Goal: Information Seeking & Learning: Learn about a topic

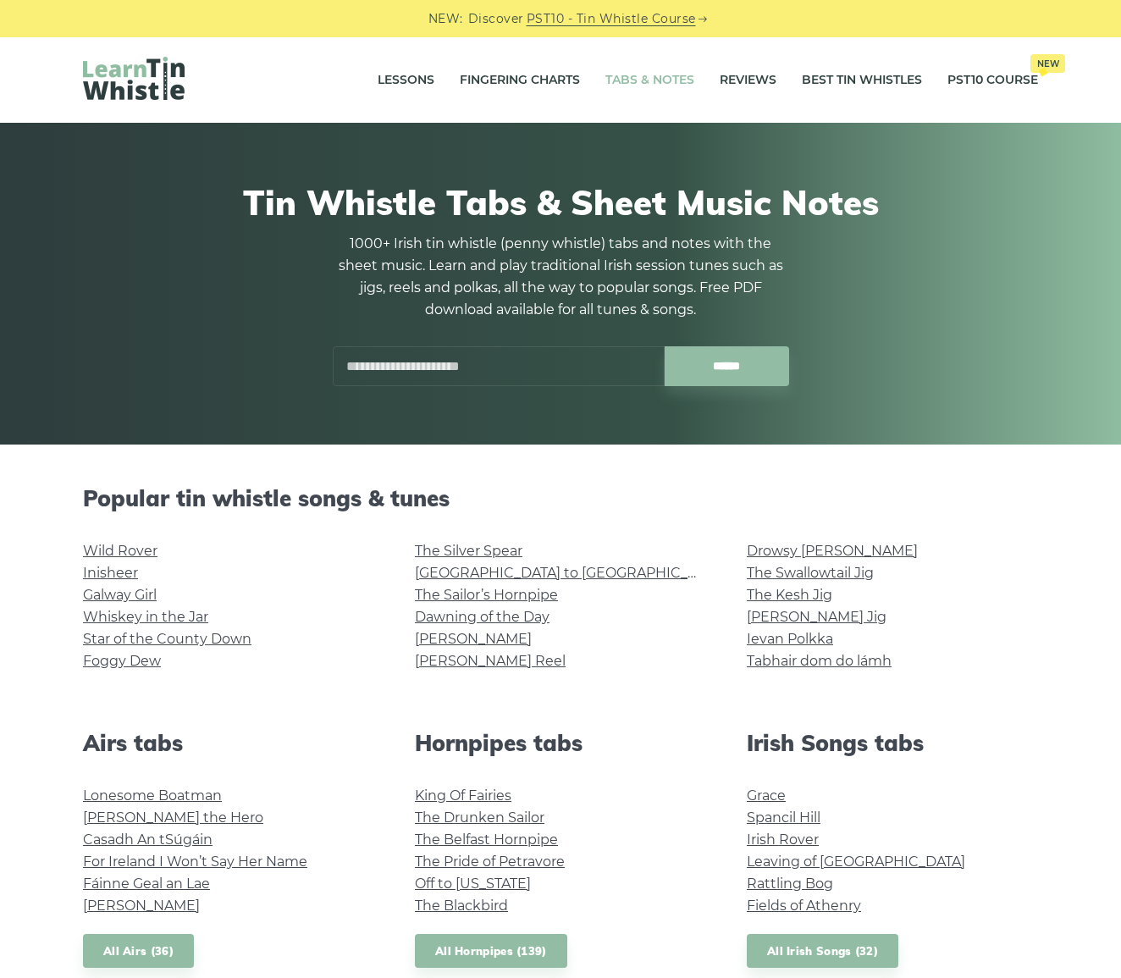
click at [482, 656] on link "[PERSON_NAME] Reel" at bounding box center [490, 661] width 151 height 16
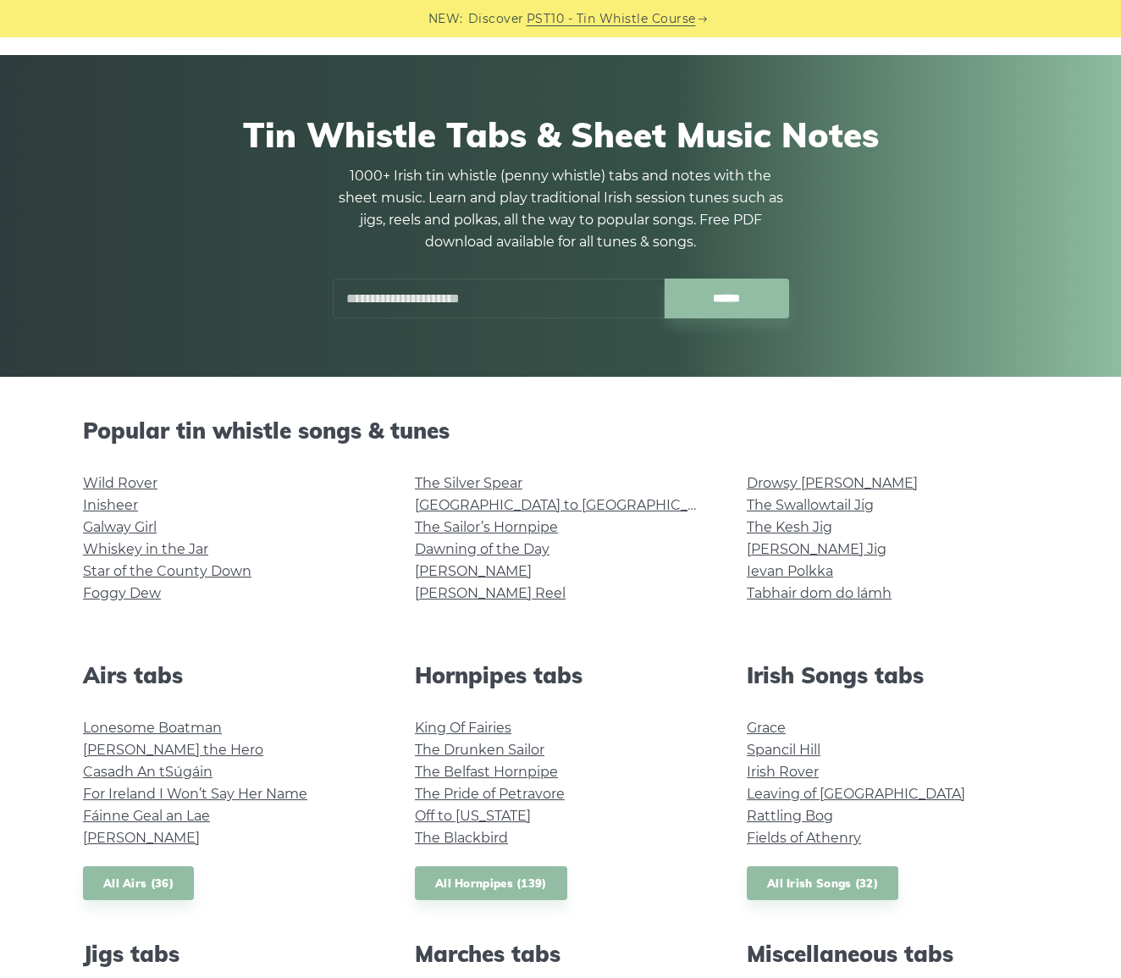
scroll to position [71, 0]
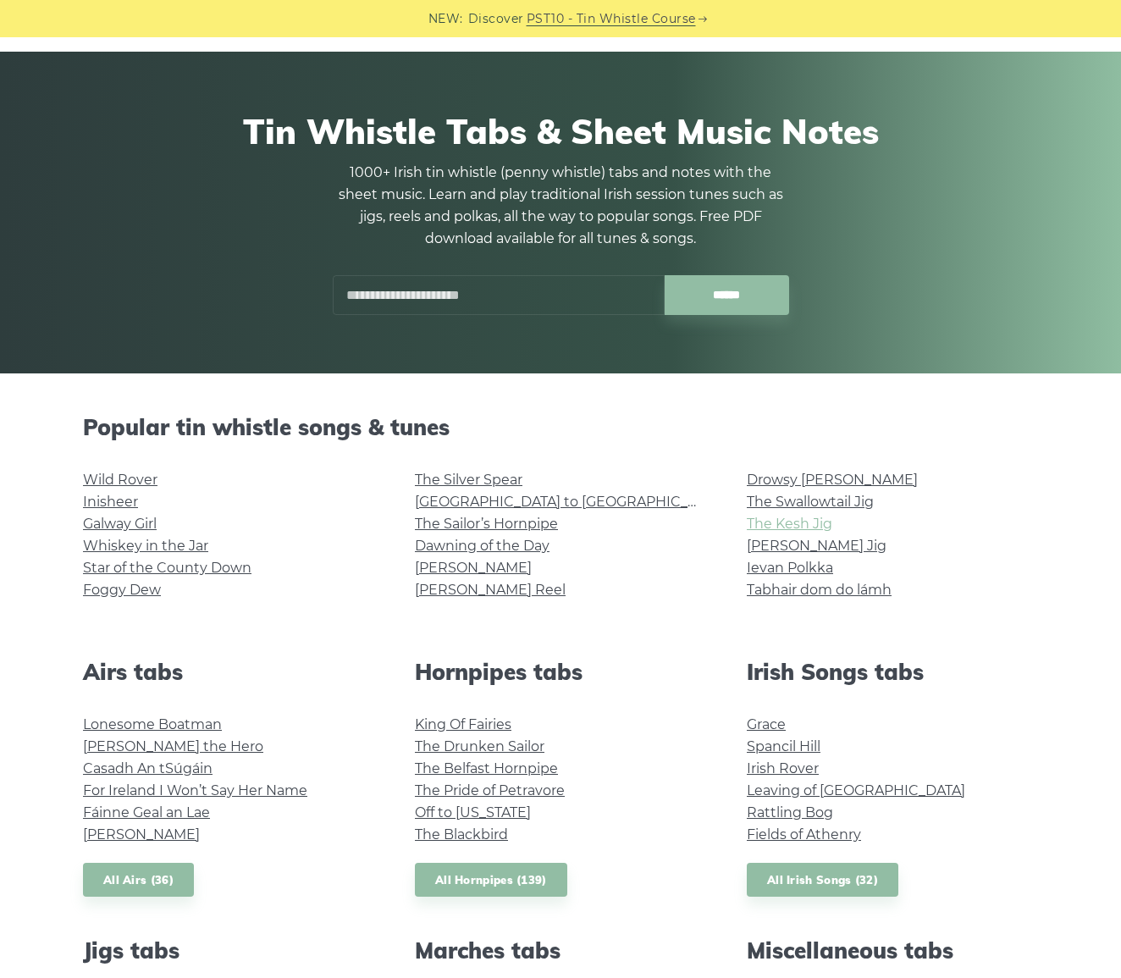
click at [798, 523] on link "The Kesh Jig" at bounding box center [790, 524] width 86 height 16
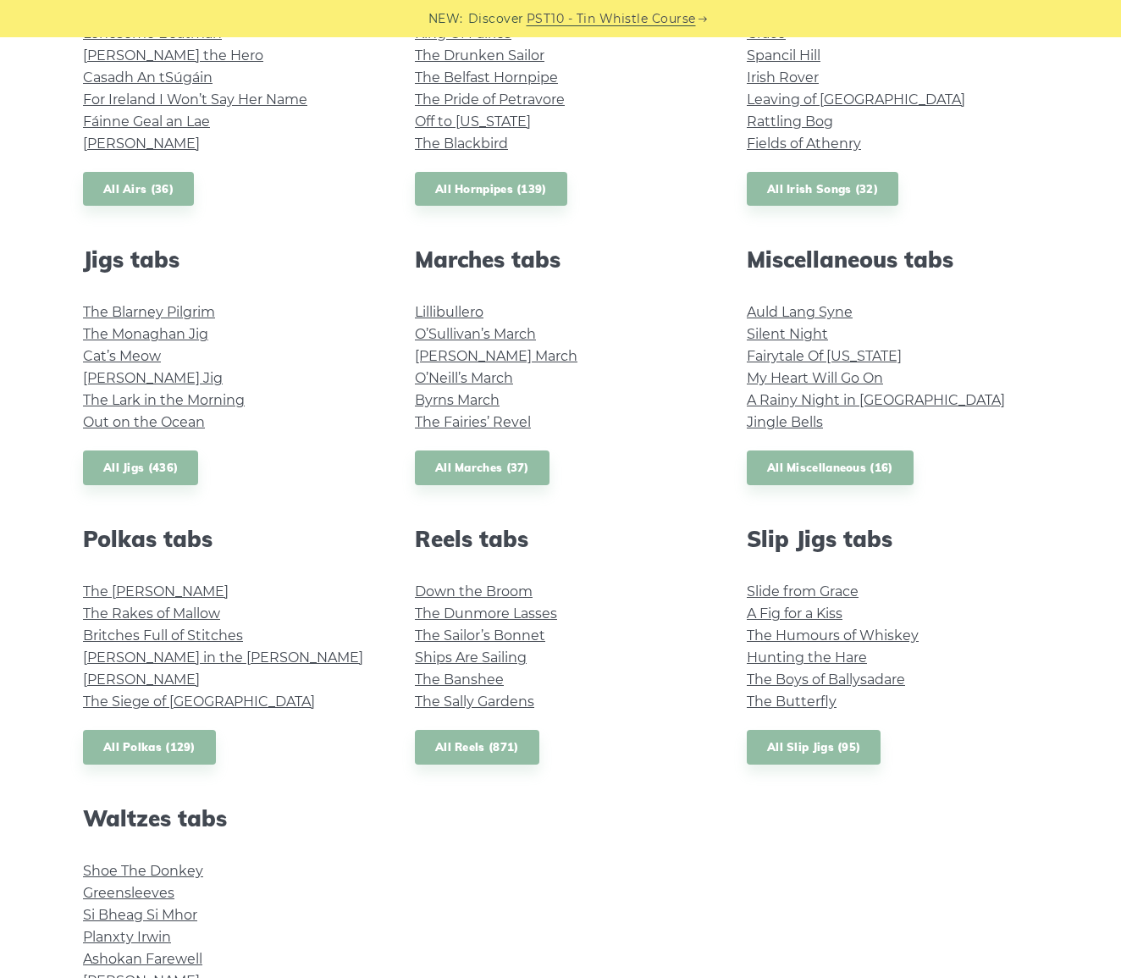
scroll to position [767, 0]
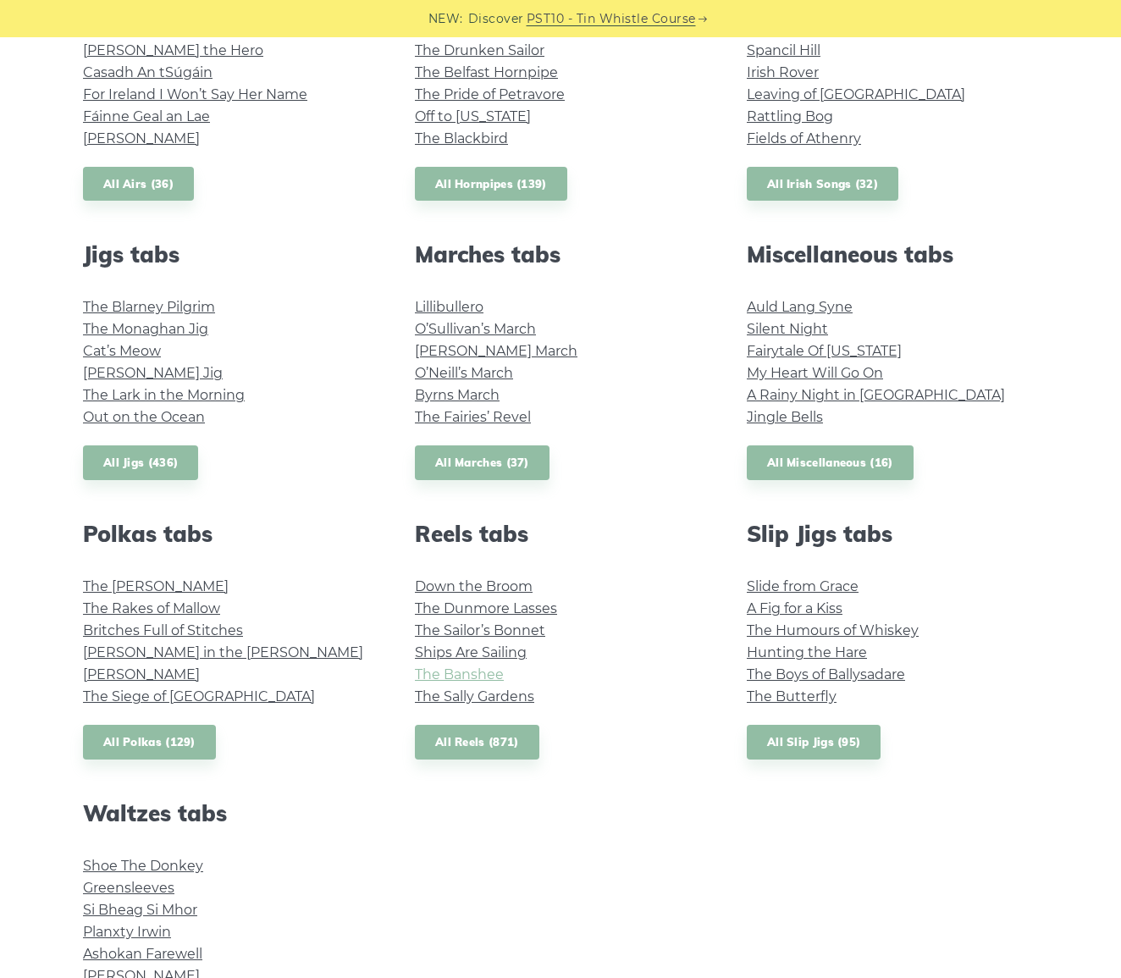
click at [461, 671] on link "The Banshee" at bounding box center [459, 674] width 89 height 16
click at [472, 671] on link "The Banshee" at bounding box center [459, 674] width 89 height 16
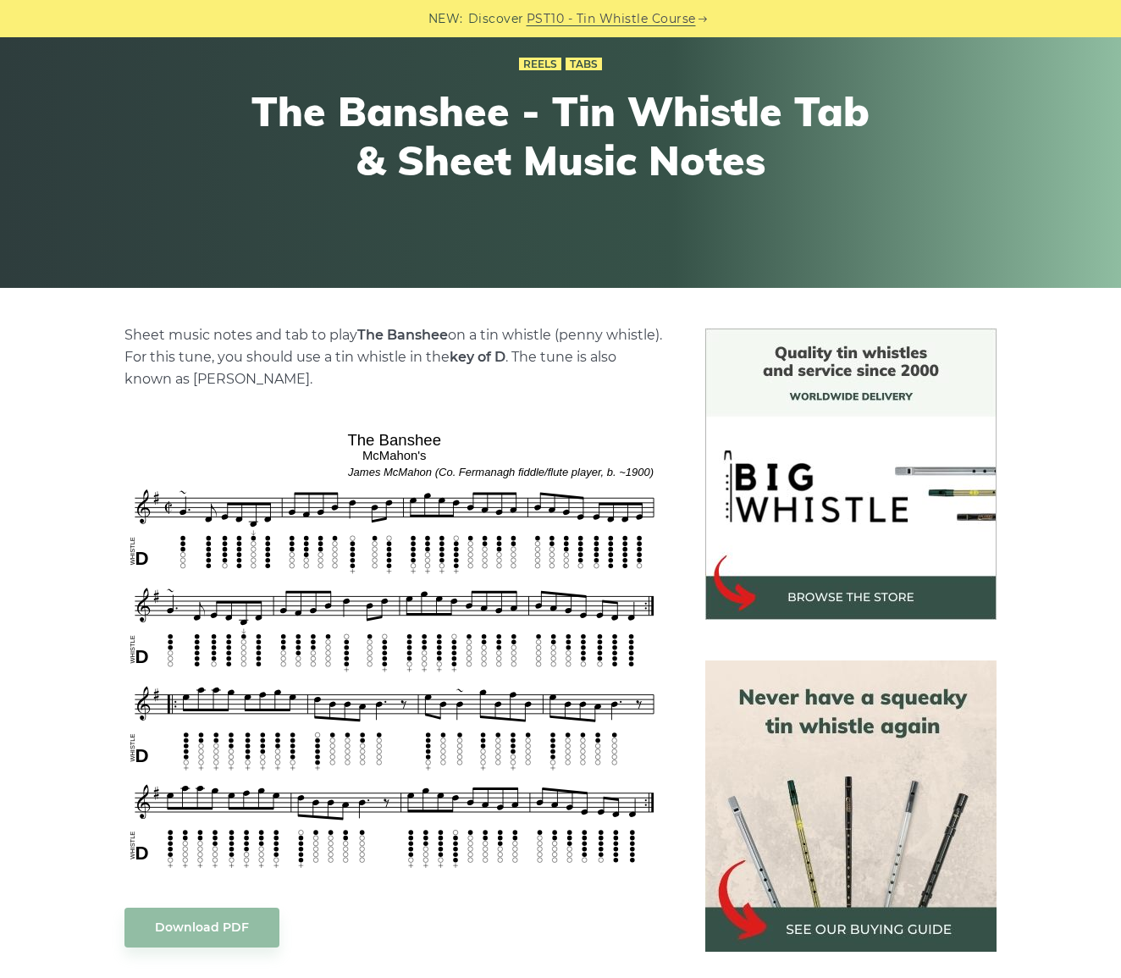
scroll to position [152, 0]
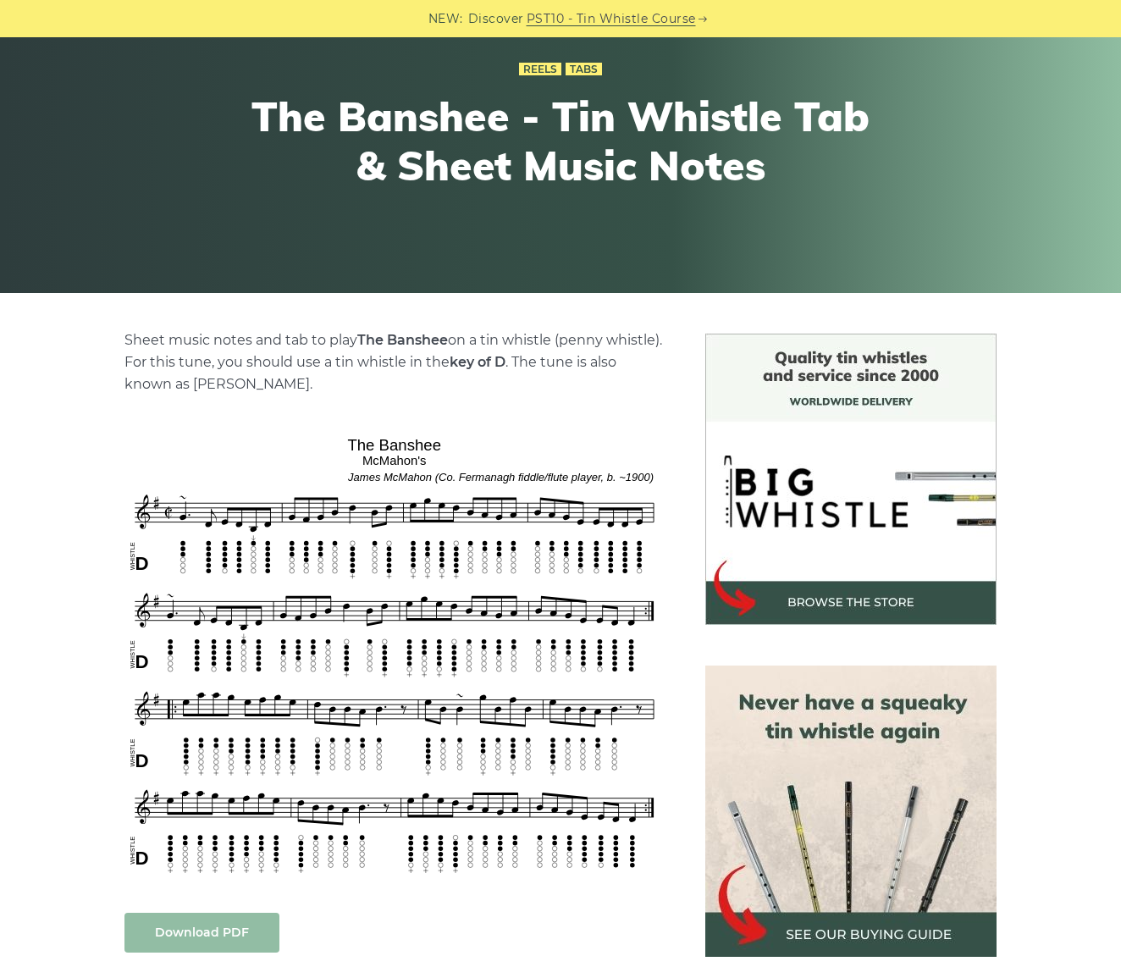
click at [223, 922] on link "Download PDF" at bounding box center [201, 933] width 155 height 40
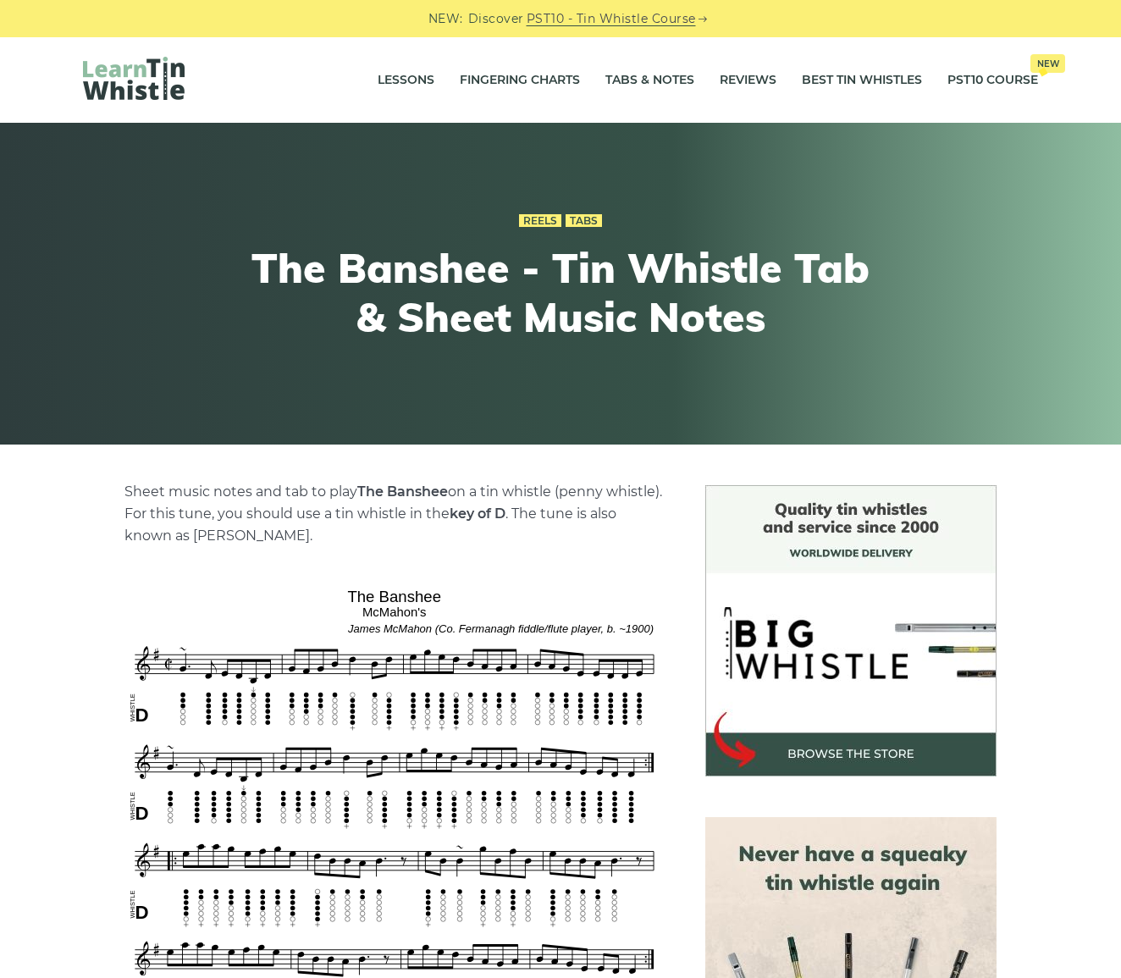
scroll to position [0, 0]
click at [506, 82] on link "Fingering Charts" at bounding box center [520, 80] width 120 height 42
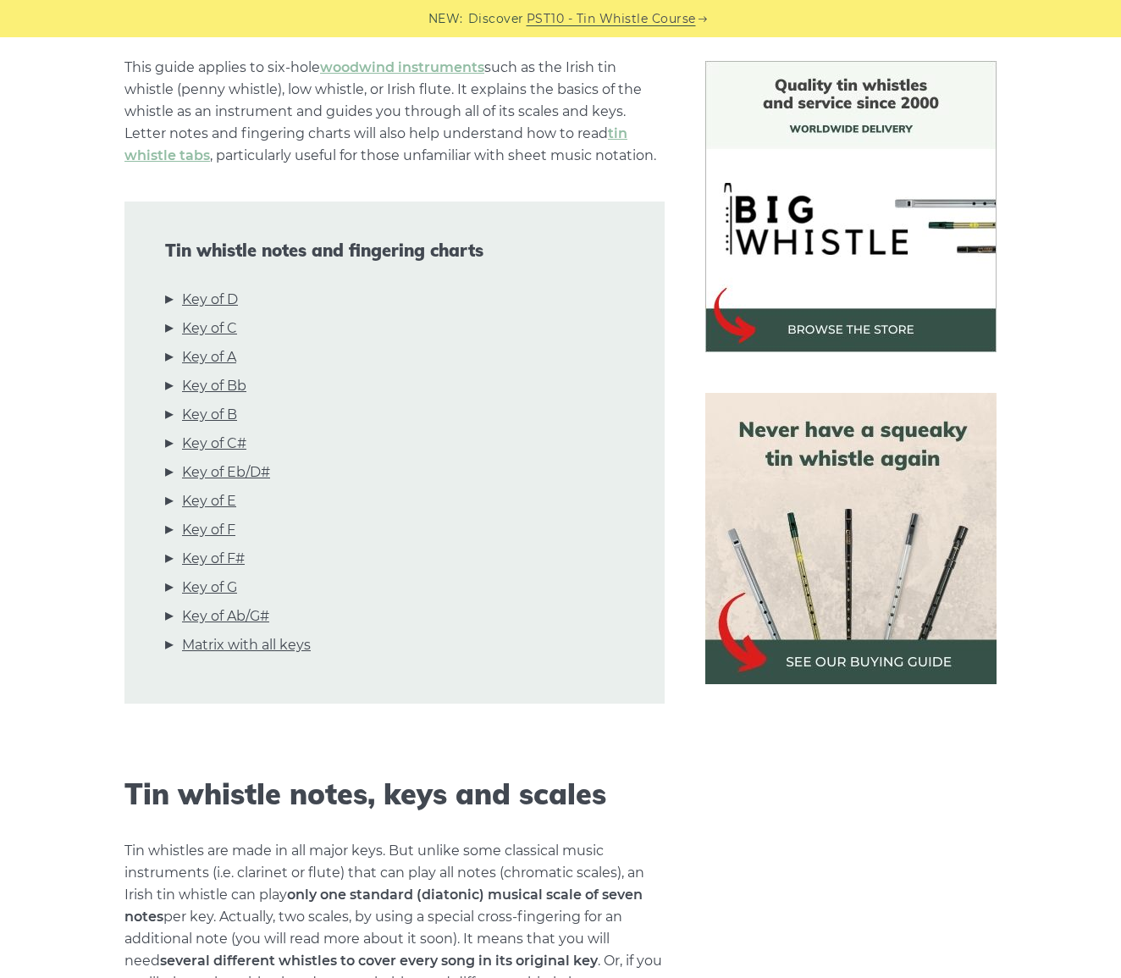
scroll to position [423, 0]
click at [174, 153] on link "tin whistle tabs" at bounding box center [375, 145] width 503 height 38
click at [213, 330] on link "Key of C" at bounding box center [209, 329] width 55 height 22
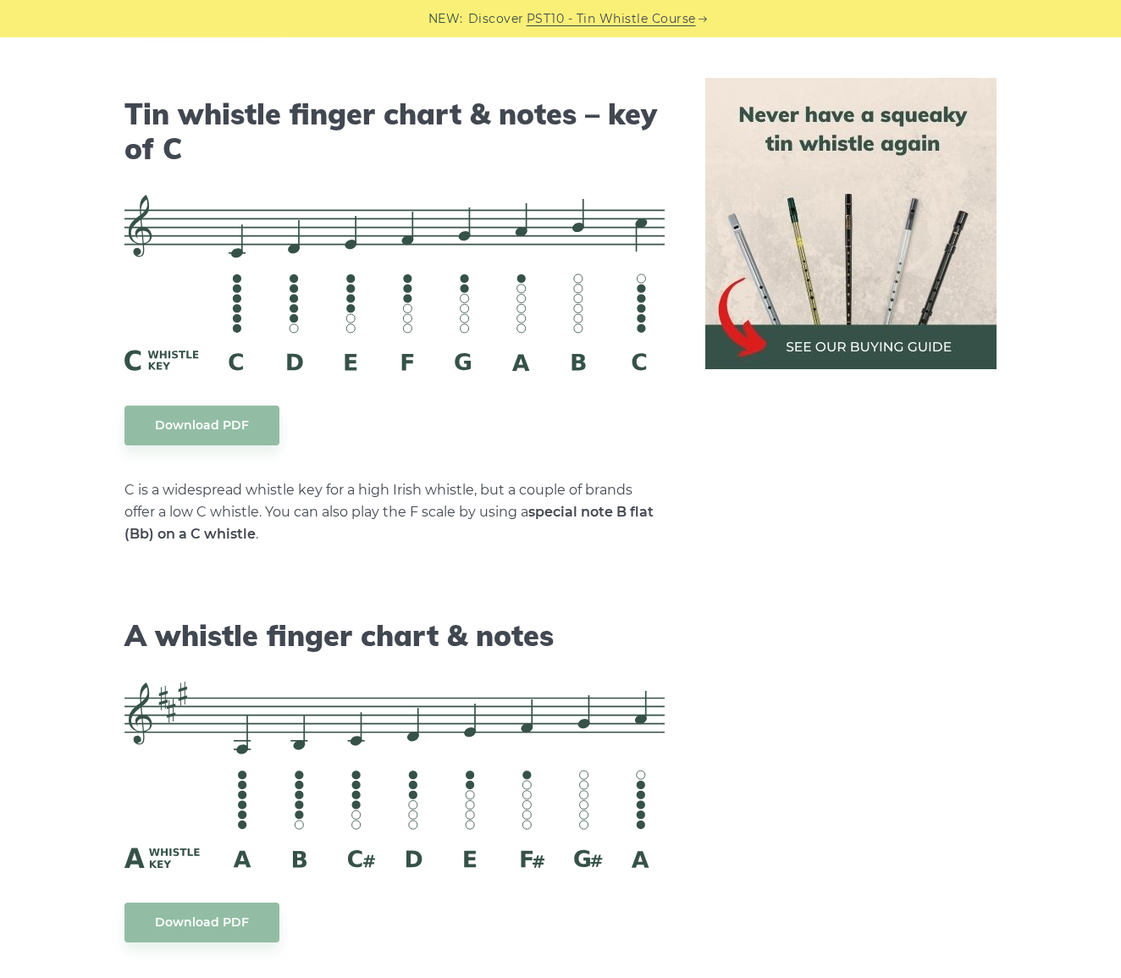
scroll to position [4234, 0]
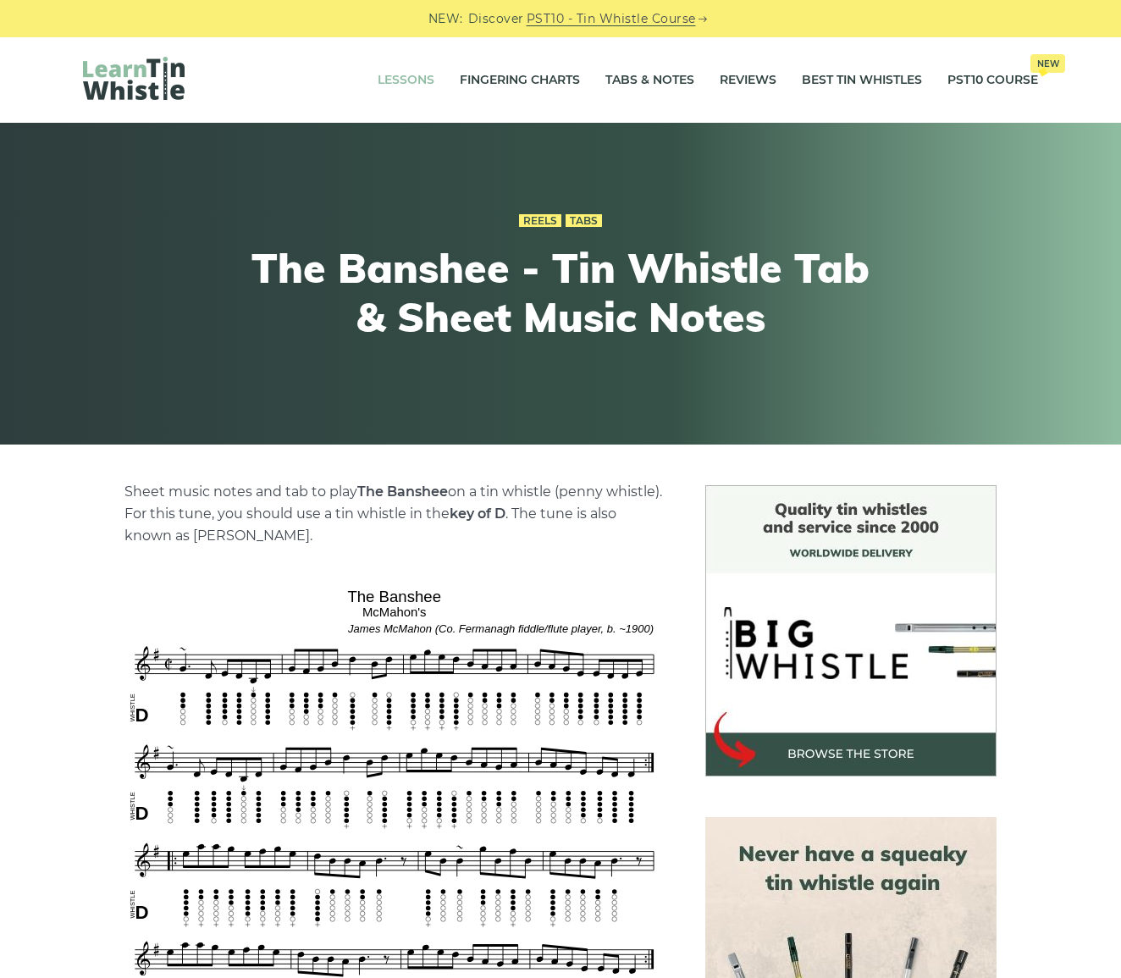
click at [407, 79] on link "Lessons" at bounding box center [406, 80] width 57 height 42
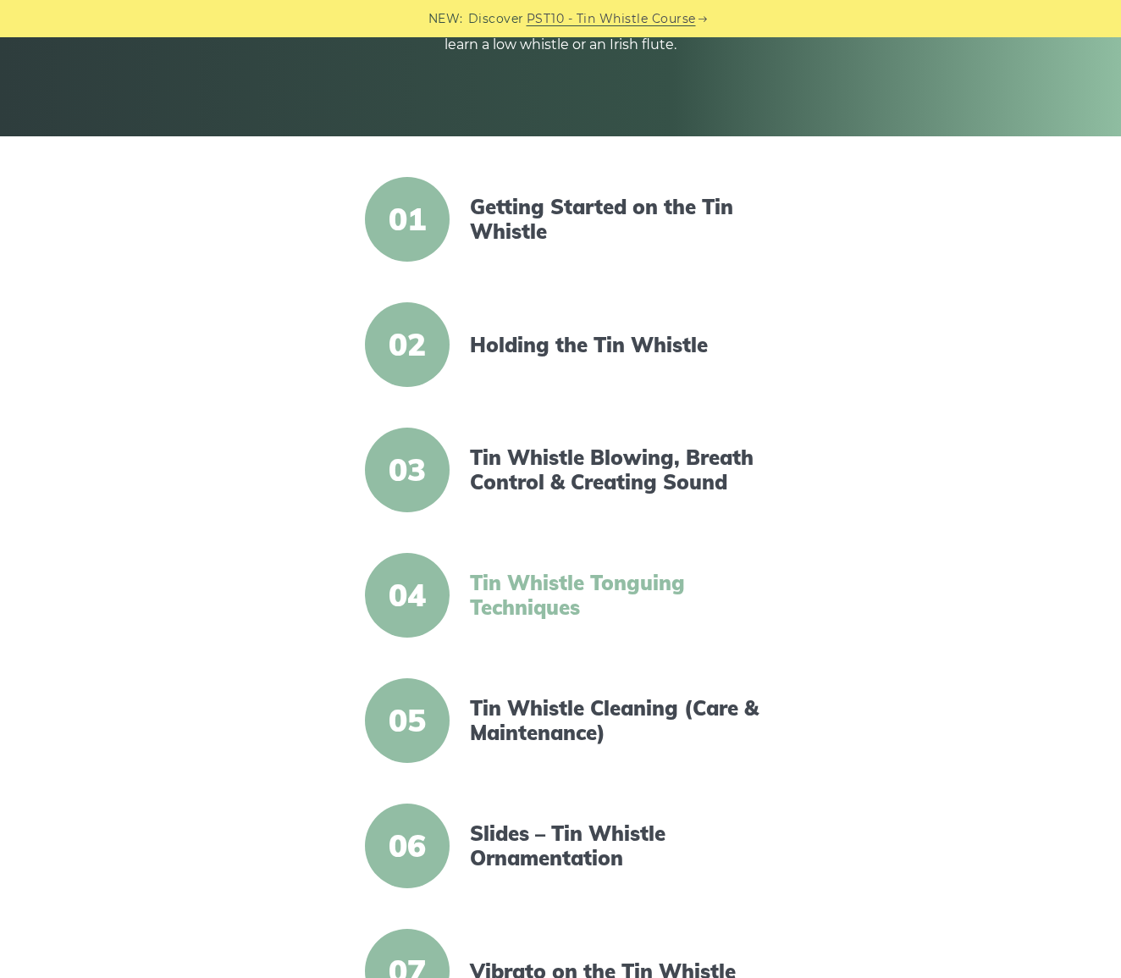
scroll to position [306, 0]
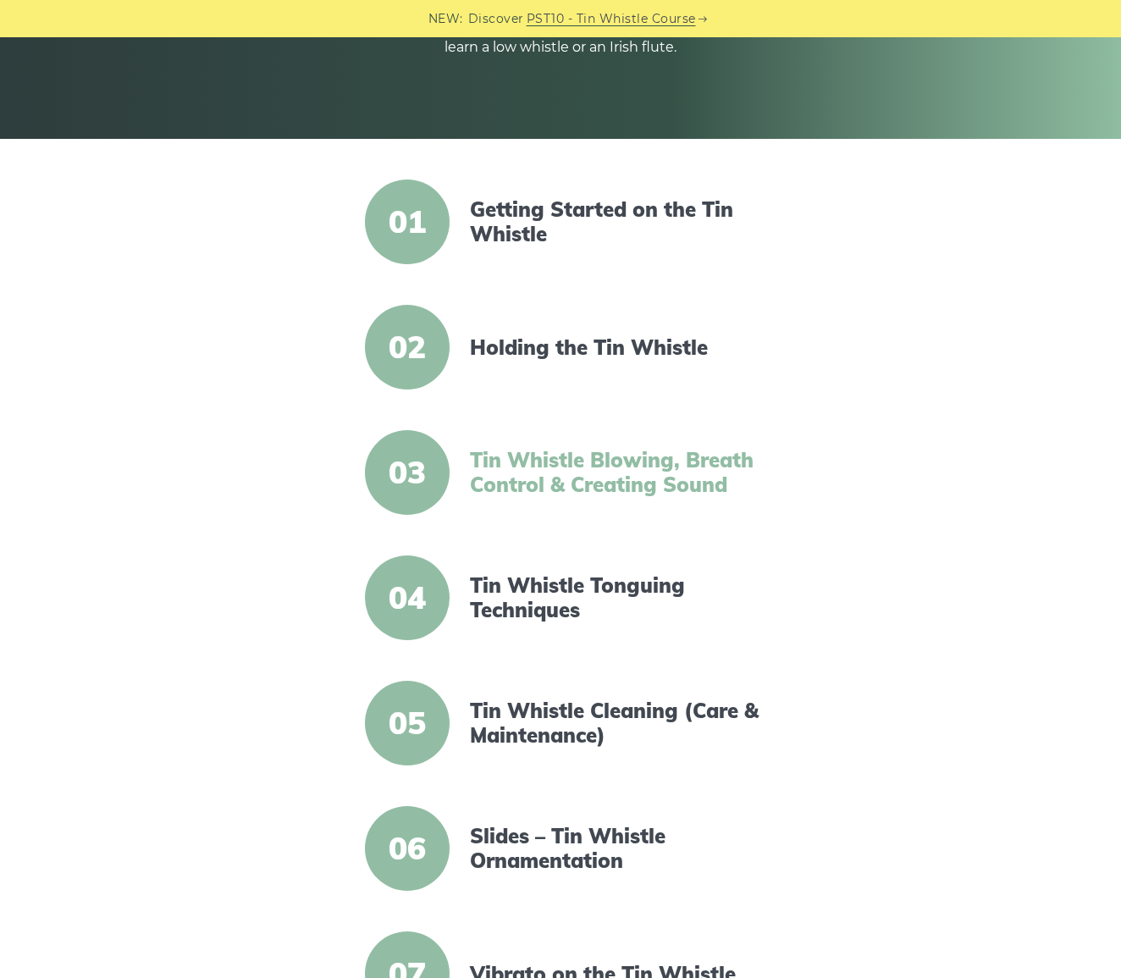
click at [549, 467] on link "Tin Whistle Blowing, Breath Control & Creating Sound" at bounding box center [615, 472] width 291 height 49
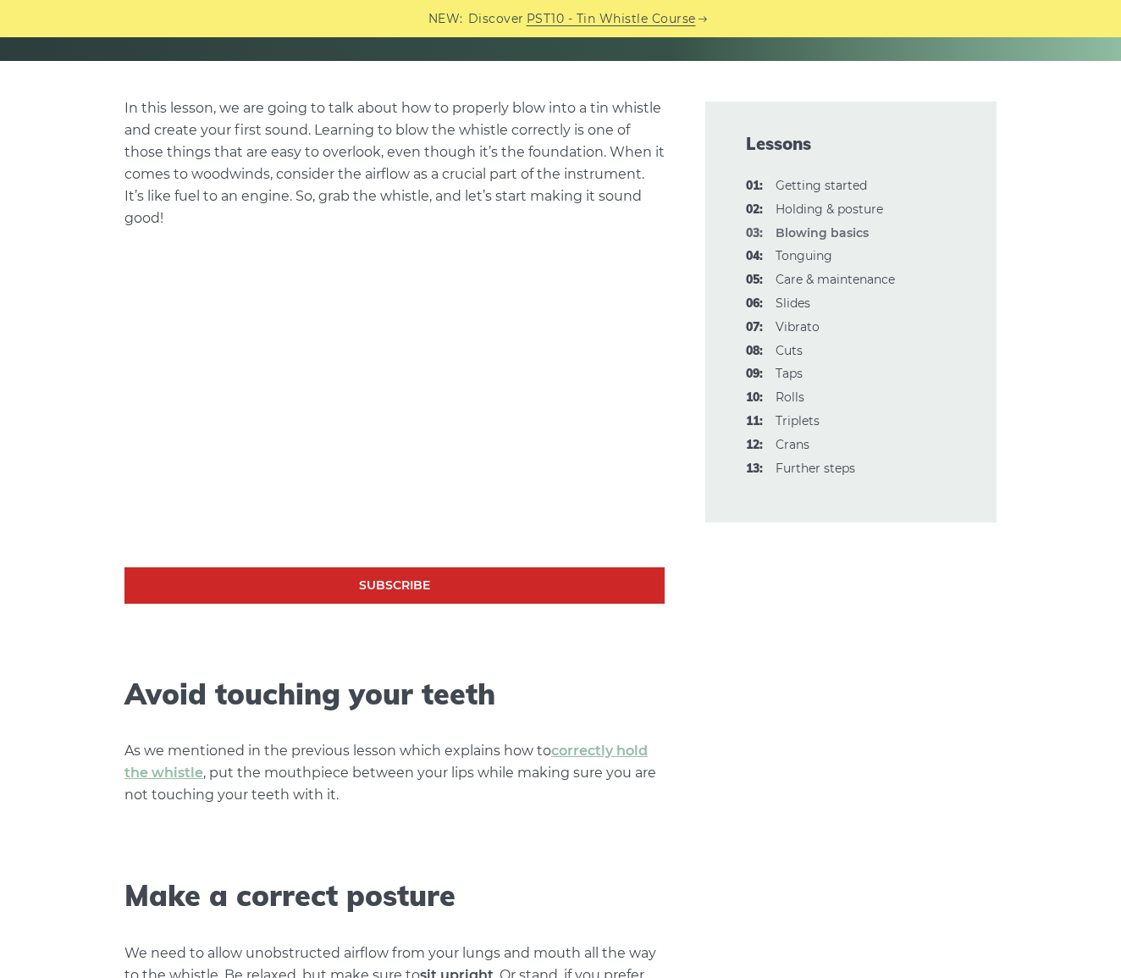
scroll to position [368, 0]
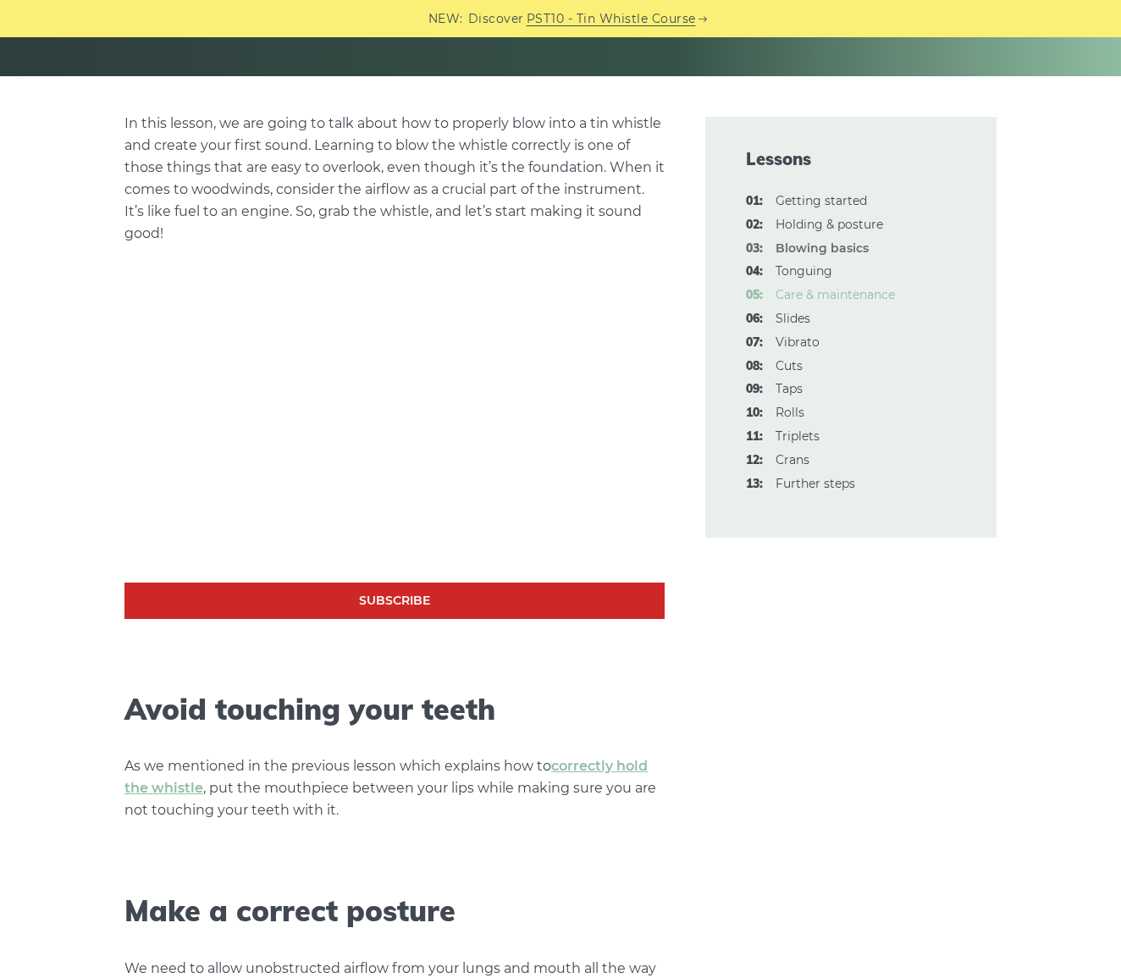
click at [789, 293] on link "05: Care & maintenance" at bounding box center [835, 294] width 119 height 15
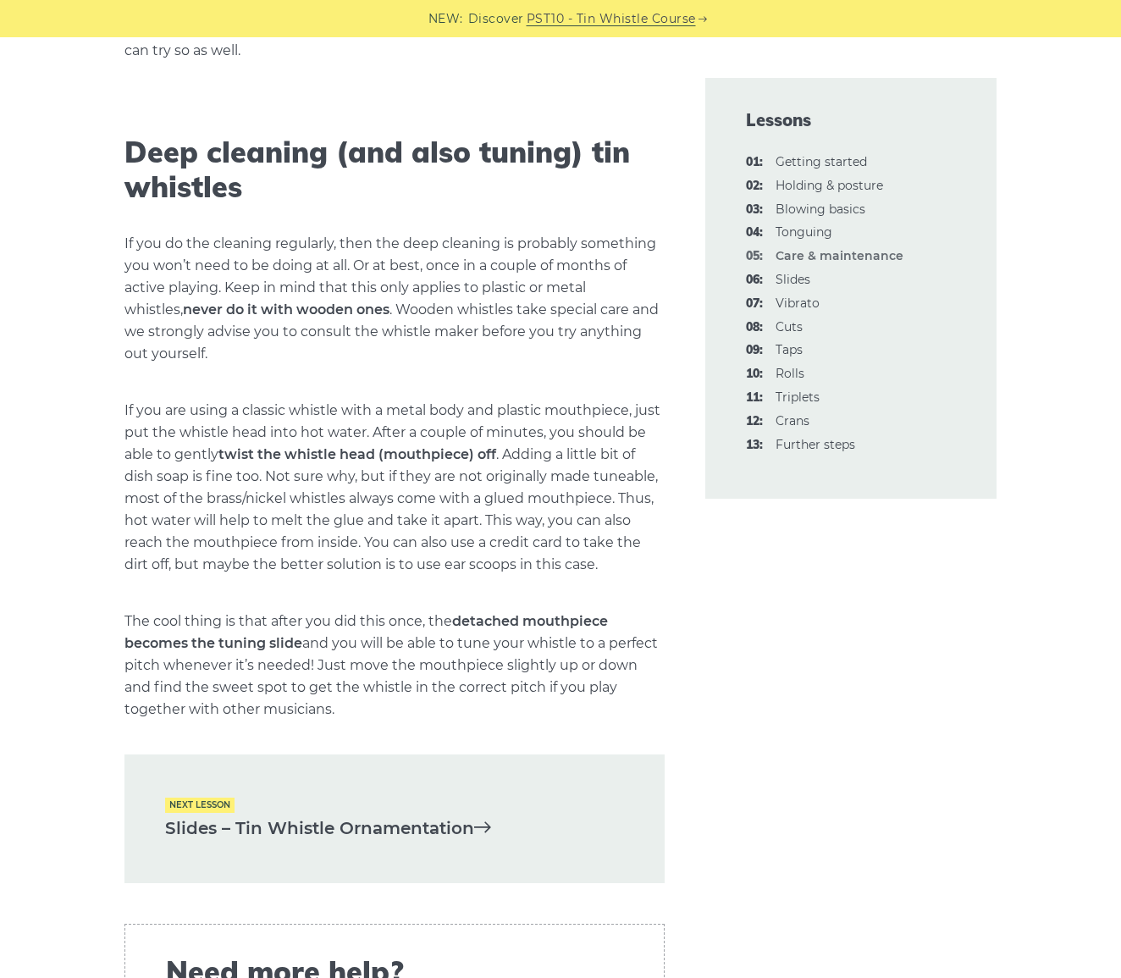
scroll to position [2027, 0]
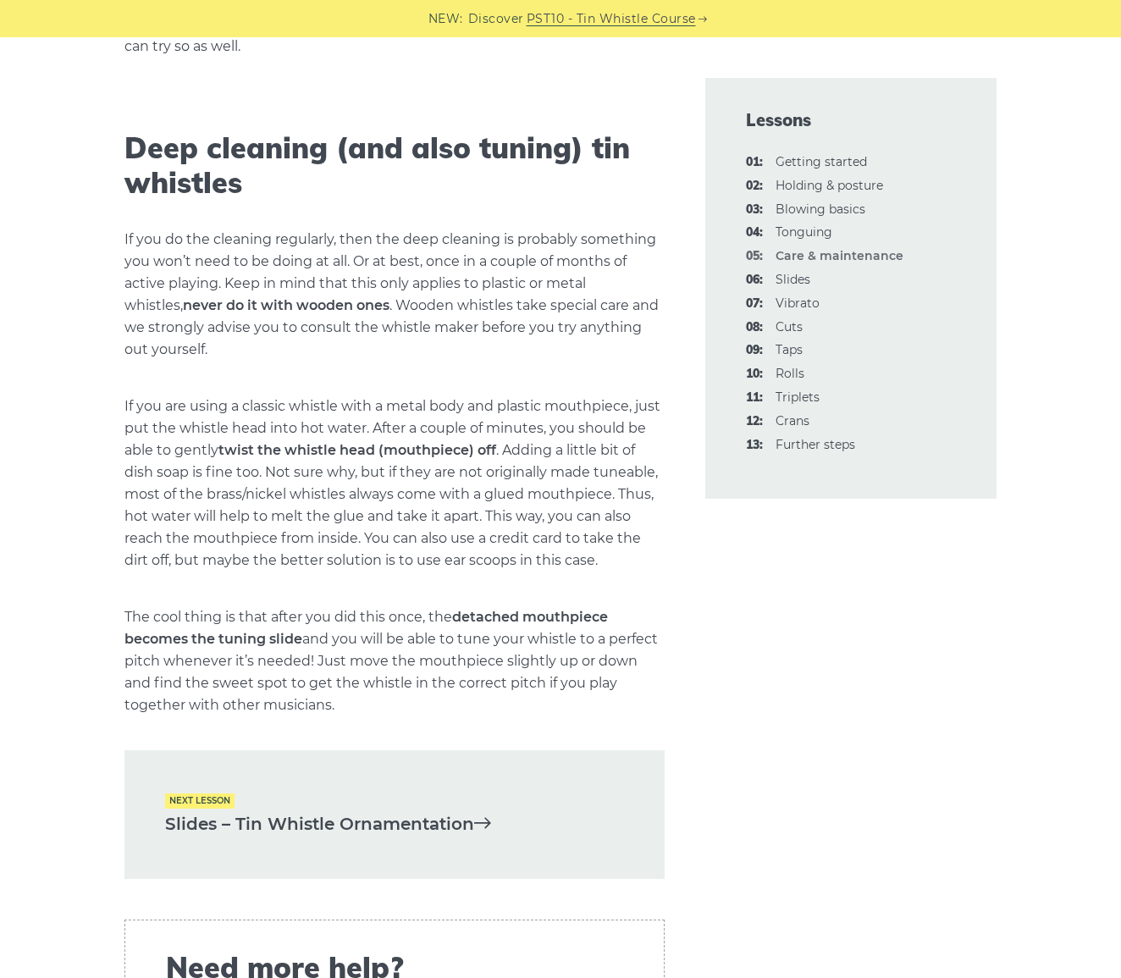
click at [388, 838] on link "Slides – Tin Whistle Ornamentation" at bounding box center [394, 824] width 459 height 28
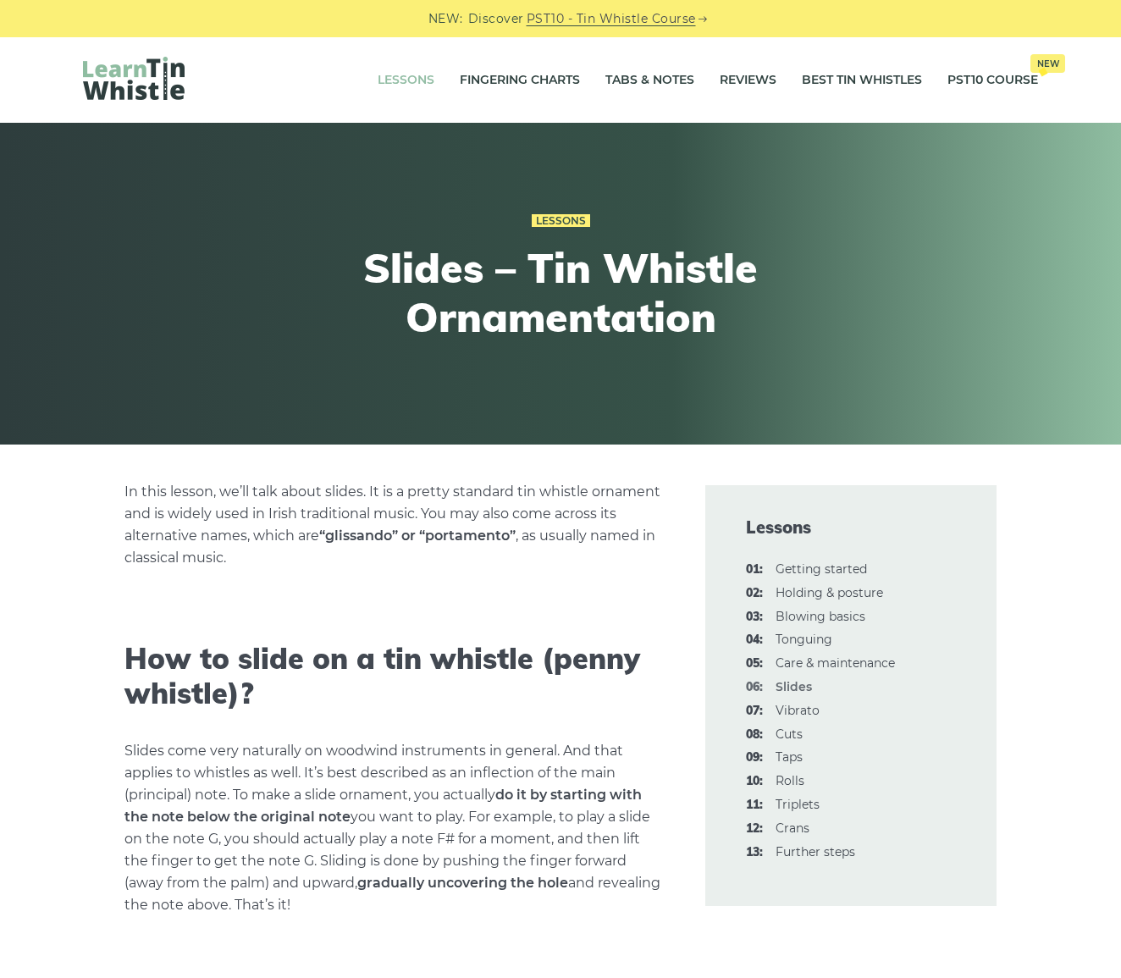
click at [402, 79] on link "Lessons" at bounding box center [406, 80] width 57 height 42
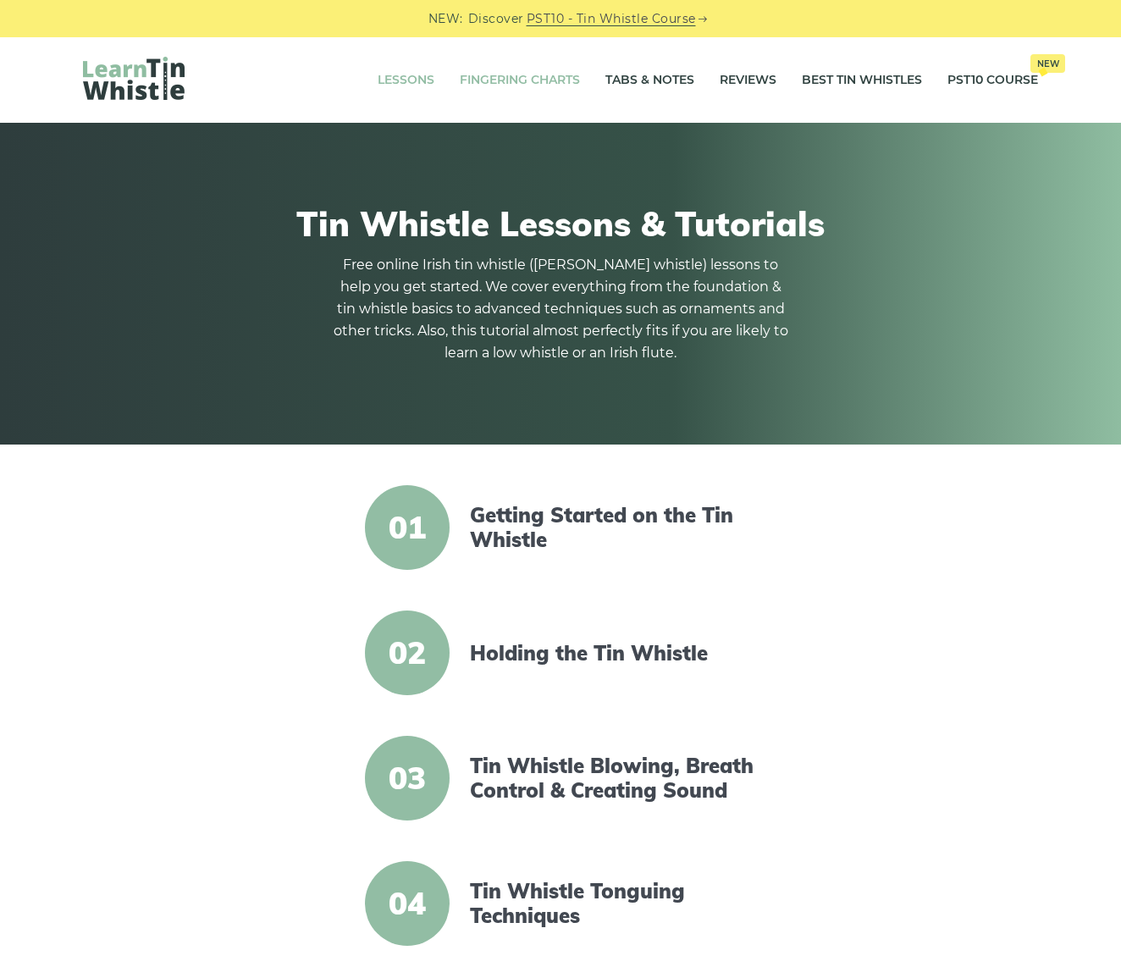
click at [511, 82] on link "Fingering Charts" at bounding box center [520, 80] width 120 height 42
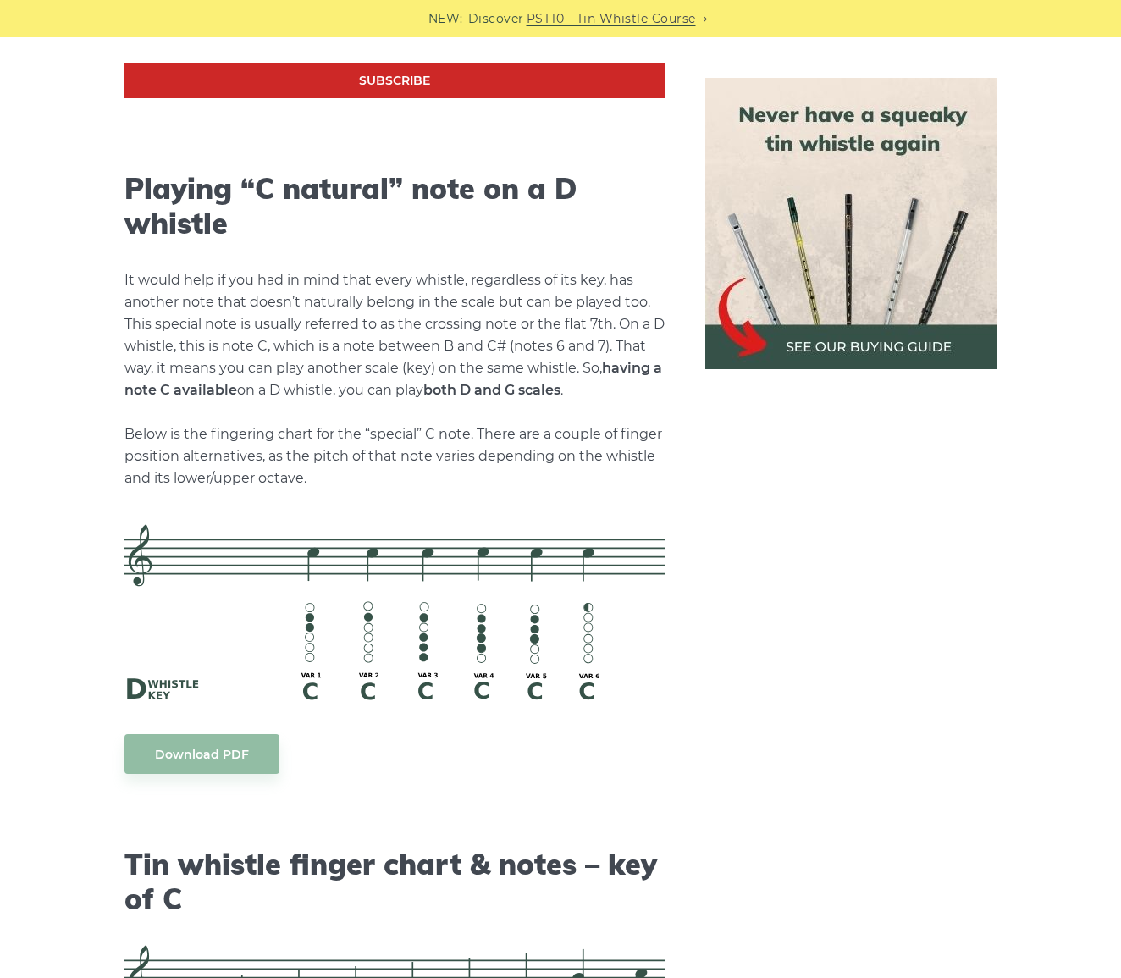
scroll to position [3417, 0]
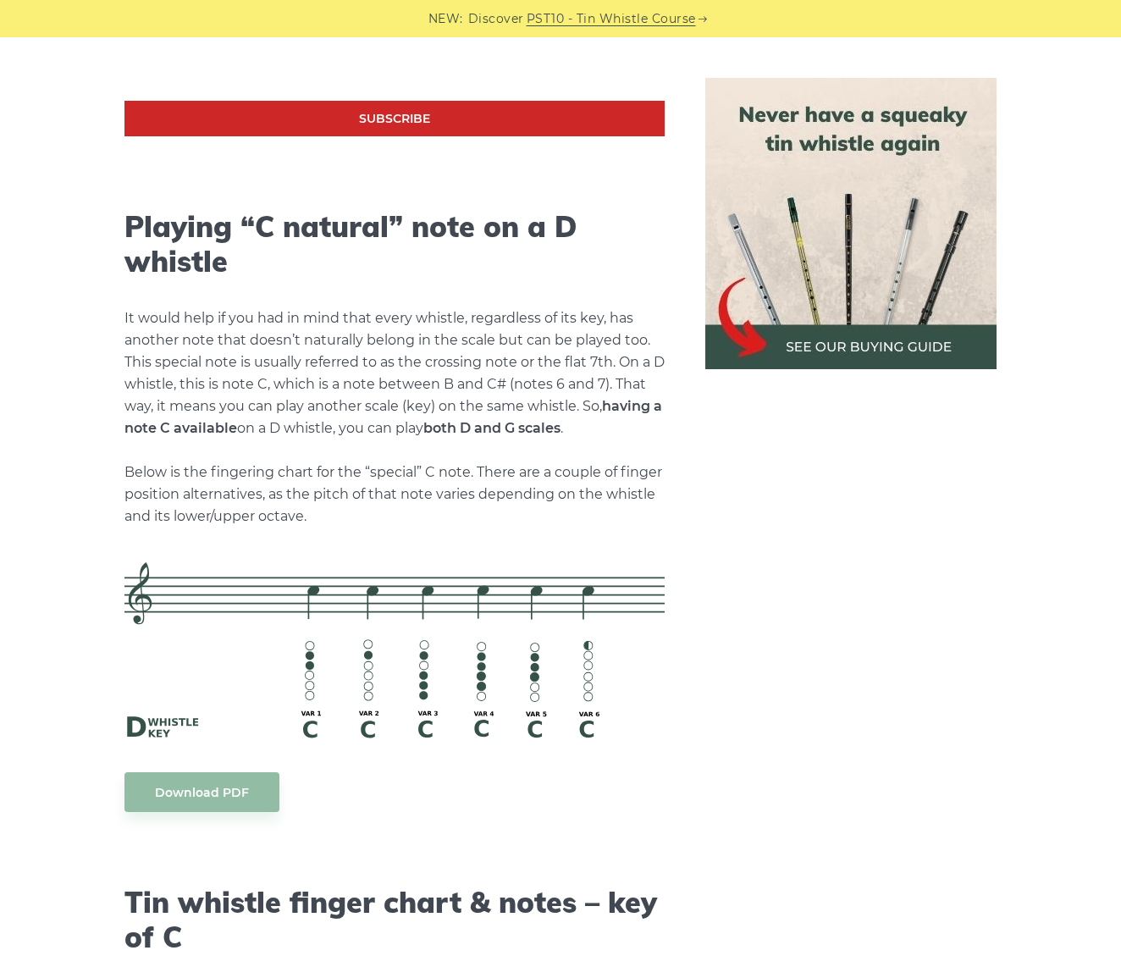
click at [564, 513] on p "It would help if you had in mind that every whistle, regardless of its key, has…" at bounding box center [394, 417] width 540 height 220
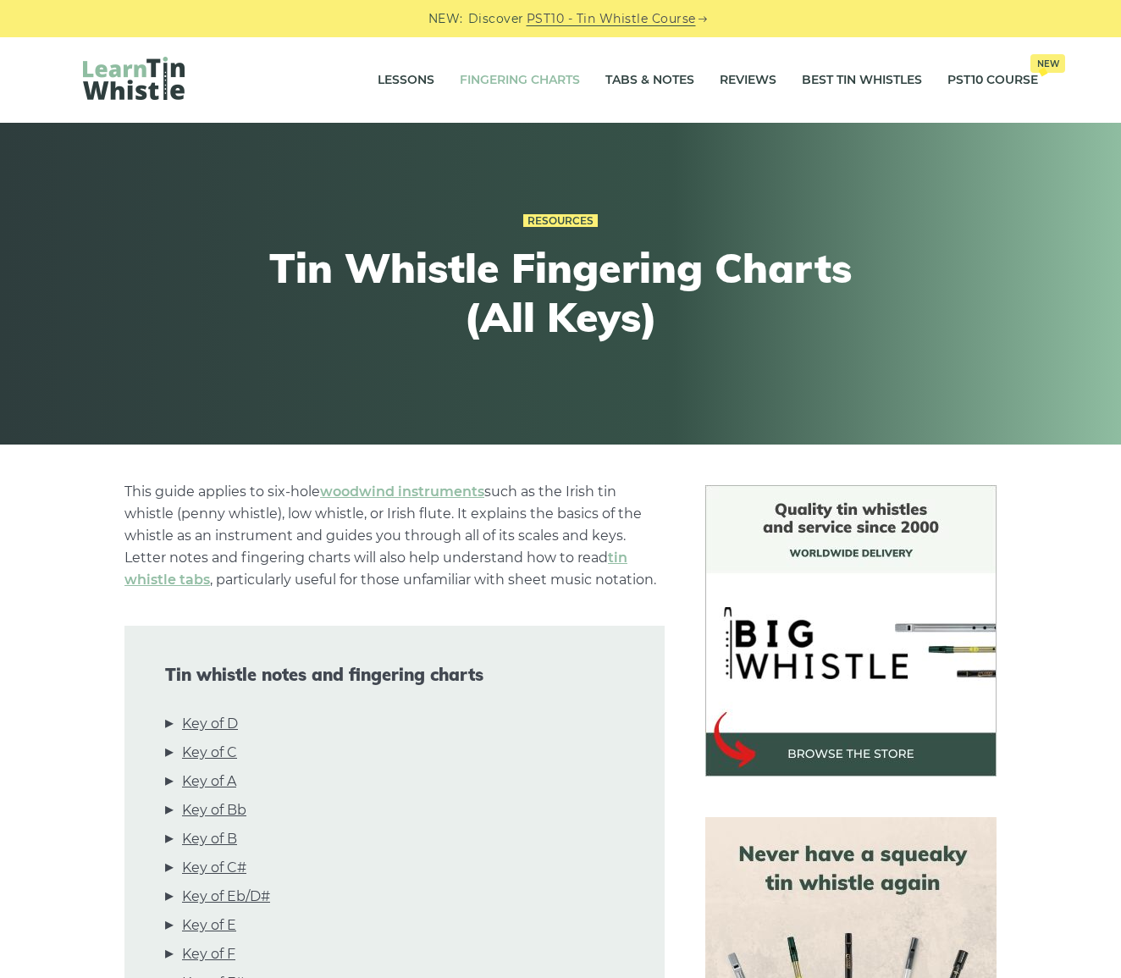
scroll to position [0, 0]
click at [630, 80] on link "Tabs & Notes" at bounding box center [649, 80] width 89 height 42
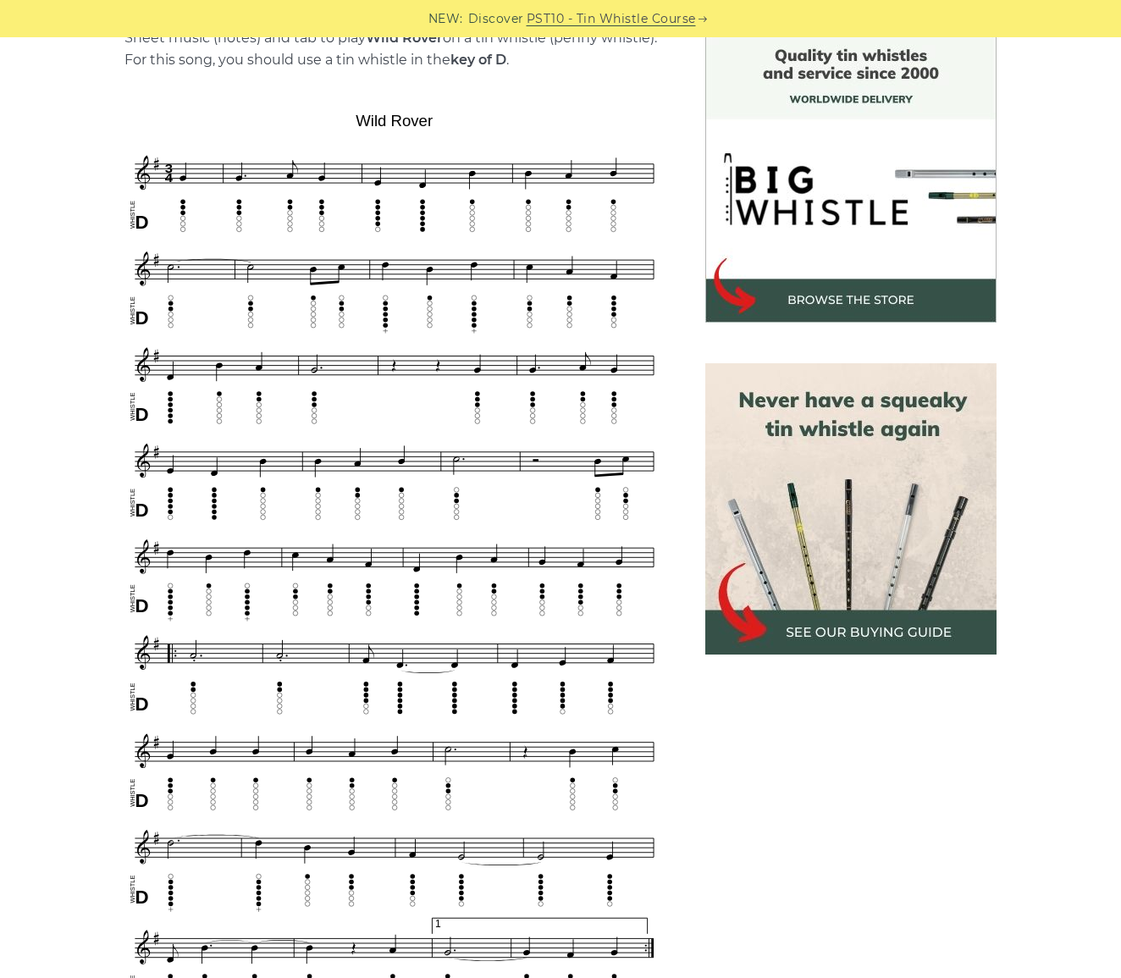
scroll to position [465, 0]
